Goal: Check status: Check status

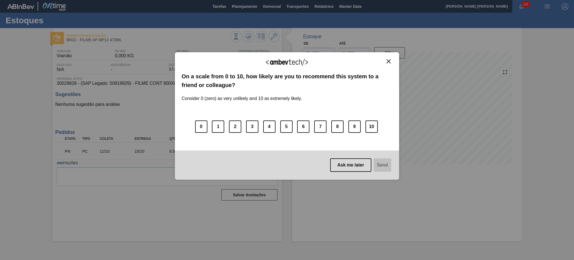
click at [389, 63] on img "Close" at bounding box center [389, 61] width 4 height 4
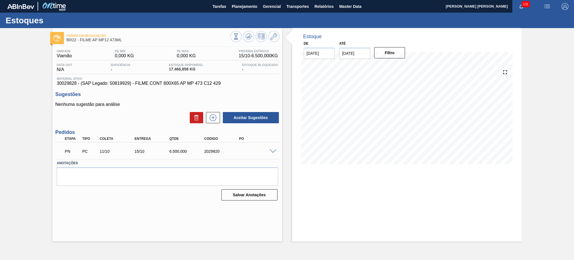
click at [275, 150] on span at bounding box center [273, 151] width 7 height 4
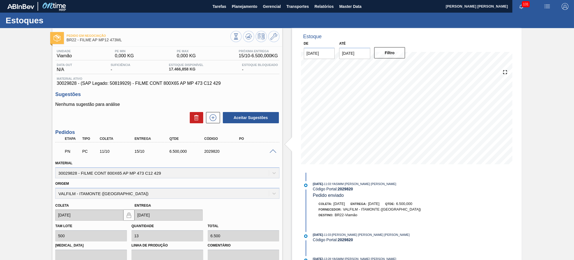
click at [272, 149] on span at bounding box center [273, 151] width 7 height 4
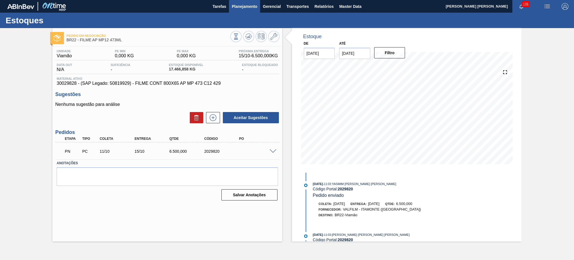
click at [243, 4] on span "Planejamento" at bounding box center [245, 6] width 26 height 7
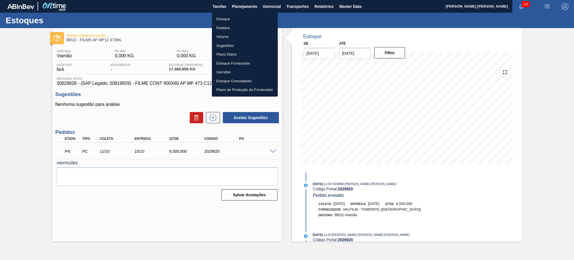
click at [243, 21] on li "Estoque" at bounding box center [245, 19] width 66 height 9
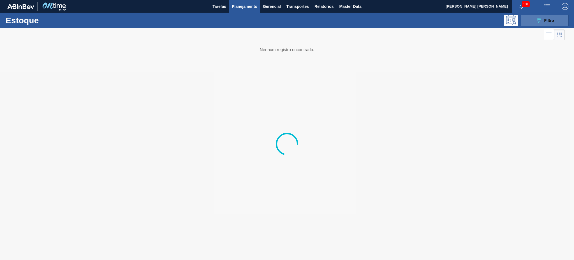
click at [540, 18] on icon at bounding box center [539, 20] width 4 height 5
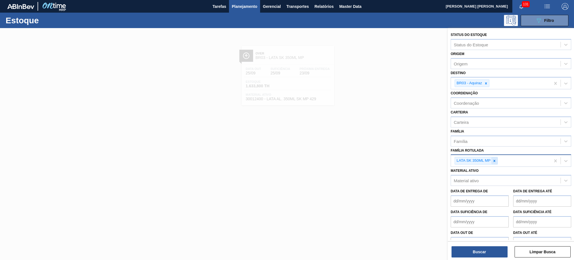
click at [494, 159] on icon at bounding box center [495, 161] width 4 height 4
click at [487, 81] on icon at bounding box center [486, 83] width 4 height 4
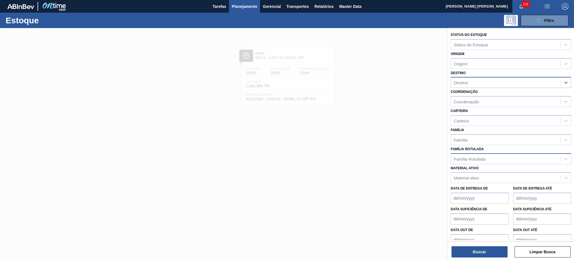
drag, startPoint x: 473, startPoint y: 156, endPoint x: 474, endPoint y: 162, distance: 5.6
click at [473, 156] on div "Família Rotulada" at bounding box center [470, 158] width 32 height 5
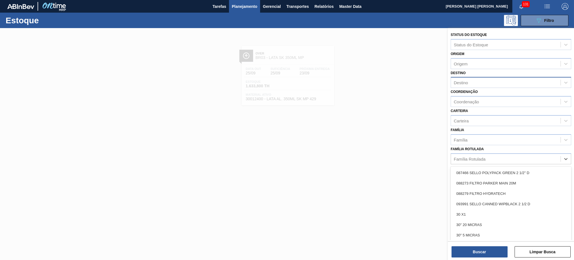
paste Rotulada "BC PM"
type Rotulada "BC PM"
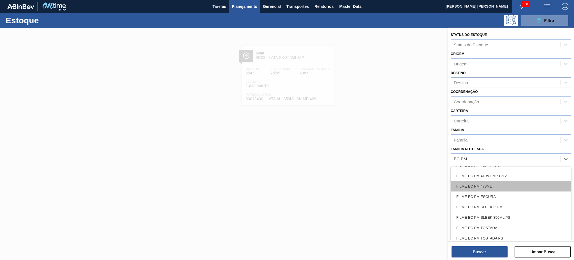
scroll to position [112, 0]
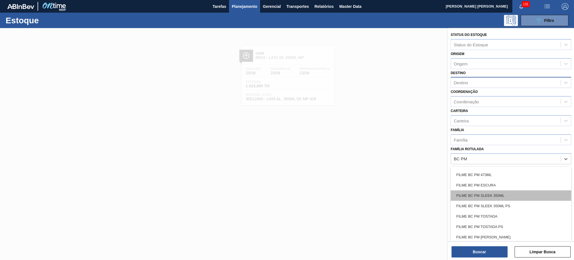
click at [506, 195] on div "FILME BC PM SLEEK 350ML" at bounding box center [511, 195] width 121 height 10
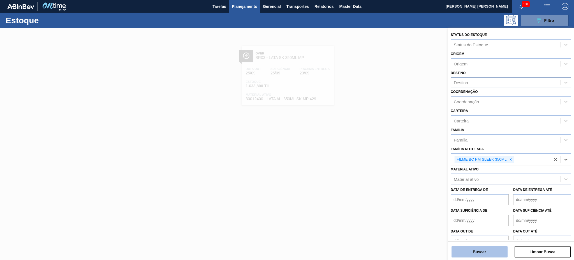
click at [499, 254] on button "Buscar" at bounding box center [480, 251] width 56 height 11
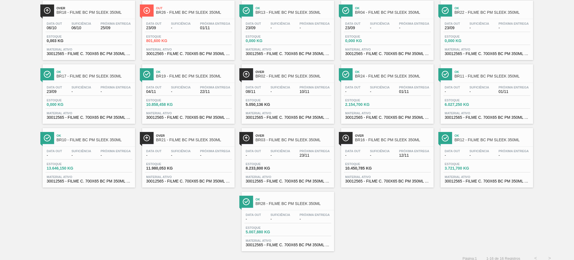
scroll to position [49, 0]
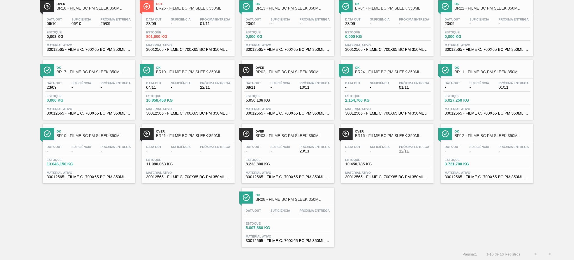
click at [307, 141] on div "Over BR03 - FILME BC PM SLEEK 350ML Data out - Suficiência - Próxima Entrega 23…" at bounding box center [288, 153] width 93 height 59
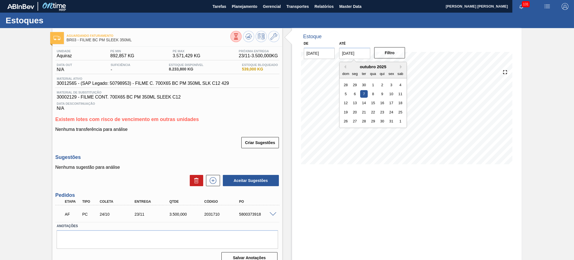
click at [345, 49] on input "[DATE]" at bounding box center [354, 53] width 31 height 11
click at [403, 65] on button "Next Month" at bounding box center [402, 67] width 4 height 4
click at [367, 121] on div "30" at bounding box center [364, 121] width 8 height 8
type input "[DATE]"
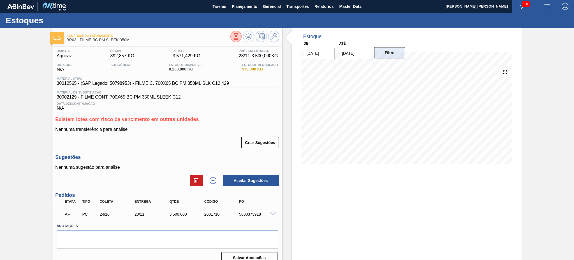
click at [386, 55] on button "Filtro" at bounding box center [389, 52] width 31 height 11
